Goal: Complete application form

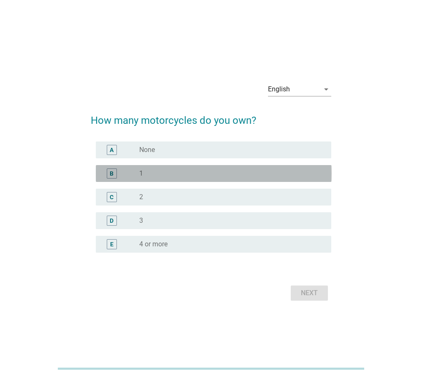
click at [144, 171] on div "radio_button_unchecked 1" at bounding box center [228, 174] width 178 height 8
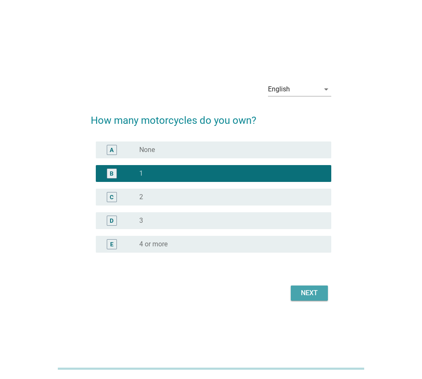
click at [317, 295] on div "Next" at bounding box center [309, 293] width 24 height 10
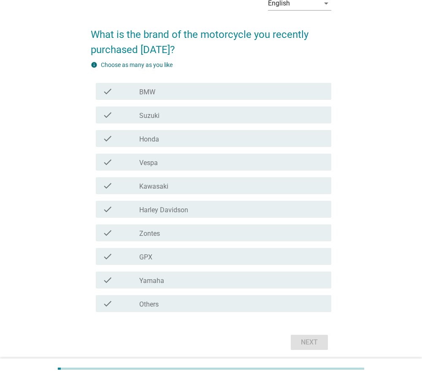
scroll to position [79, 0]
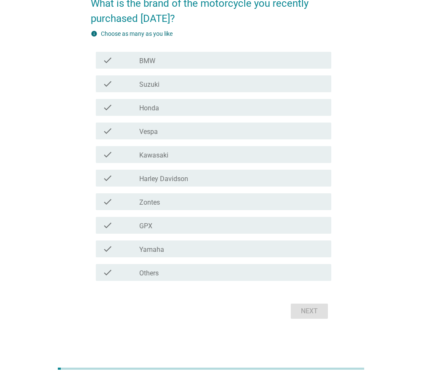
click at [166, 105] on div "check_box_outline_blank Honda" at bounding box center [231, 107] width 185 height 10
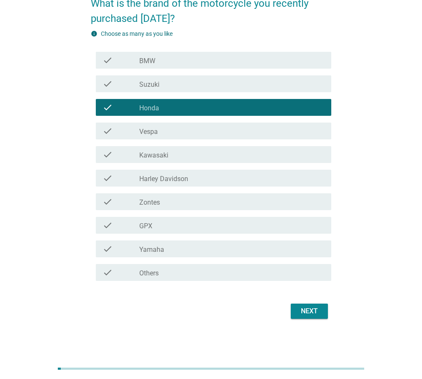
click at [318, 313] on div "Next" at bounding box center [309, 312] width 24 height 10
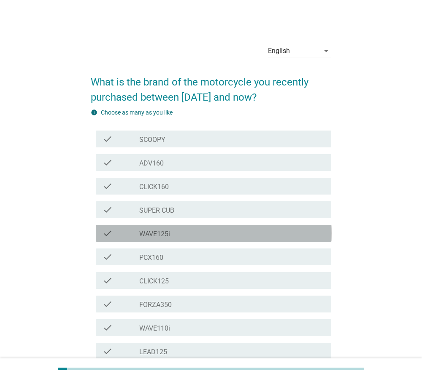
click at [167, 237] on label "WAVE125i" at bounding box center [154, 234] width 31 height 8
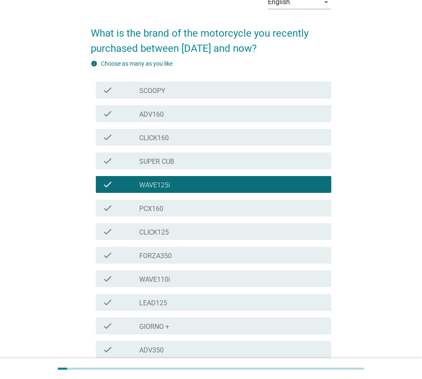
scroll to position [144, 0]
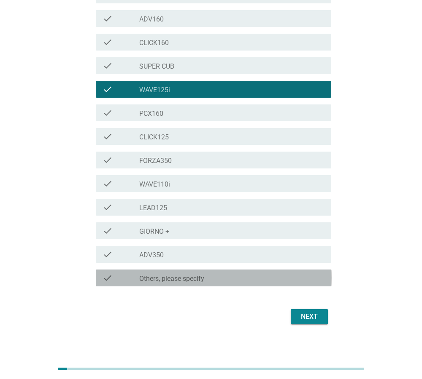
click at [218, 279] on div "check_box_outline_blank Others, please specify" at bounding box center [231, 278] width 185 height 10
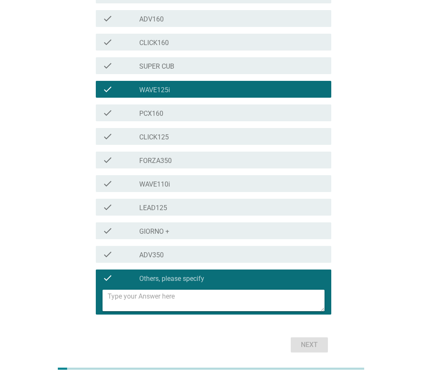
click at [197, 91] on div "check_box WAVE125i" at bounding box center [231, 89] width 185 height 10
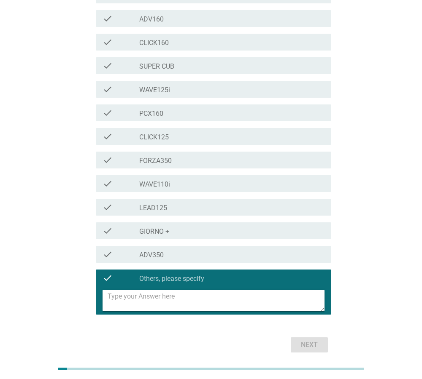
click at [164, 296] on textarea at bounding box center [216, 301] width 217 height 22
type textarea "ไ"
type textarea "wave125"
click at [301, 347] on div "Next" at bounding box center [309, 345] width 24 height 10
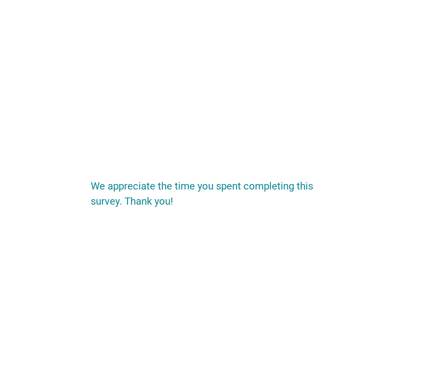
scroll to position [0, 0]
